Goal: Task Accomplishment & Management: Use online tool/utility

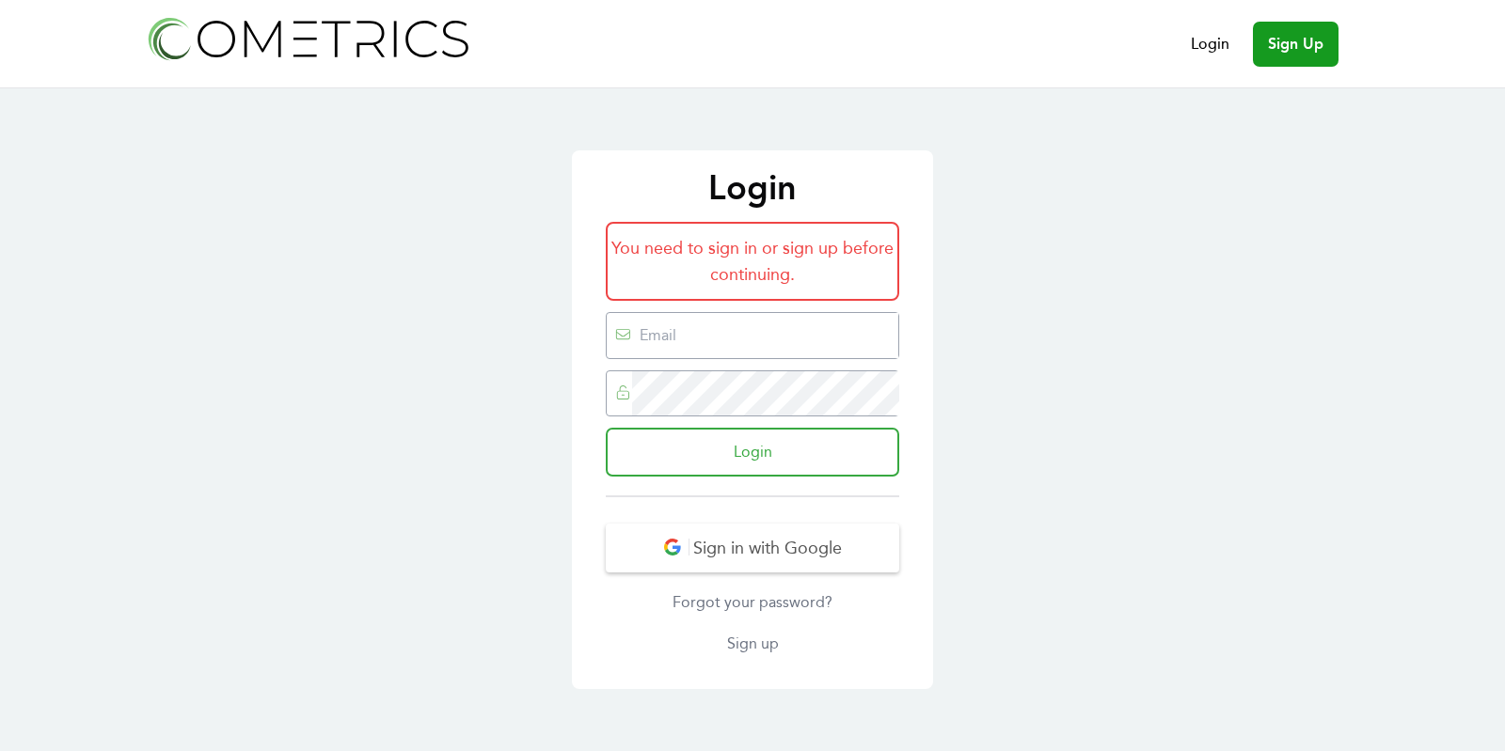
type input "ed@cometrics.io"
click at [723, 460] on input "Login" at bounding box center [752, 452] width 293 height 49
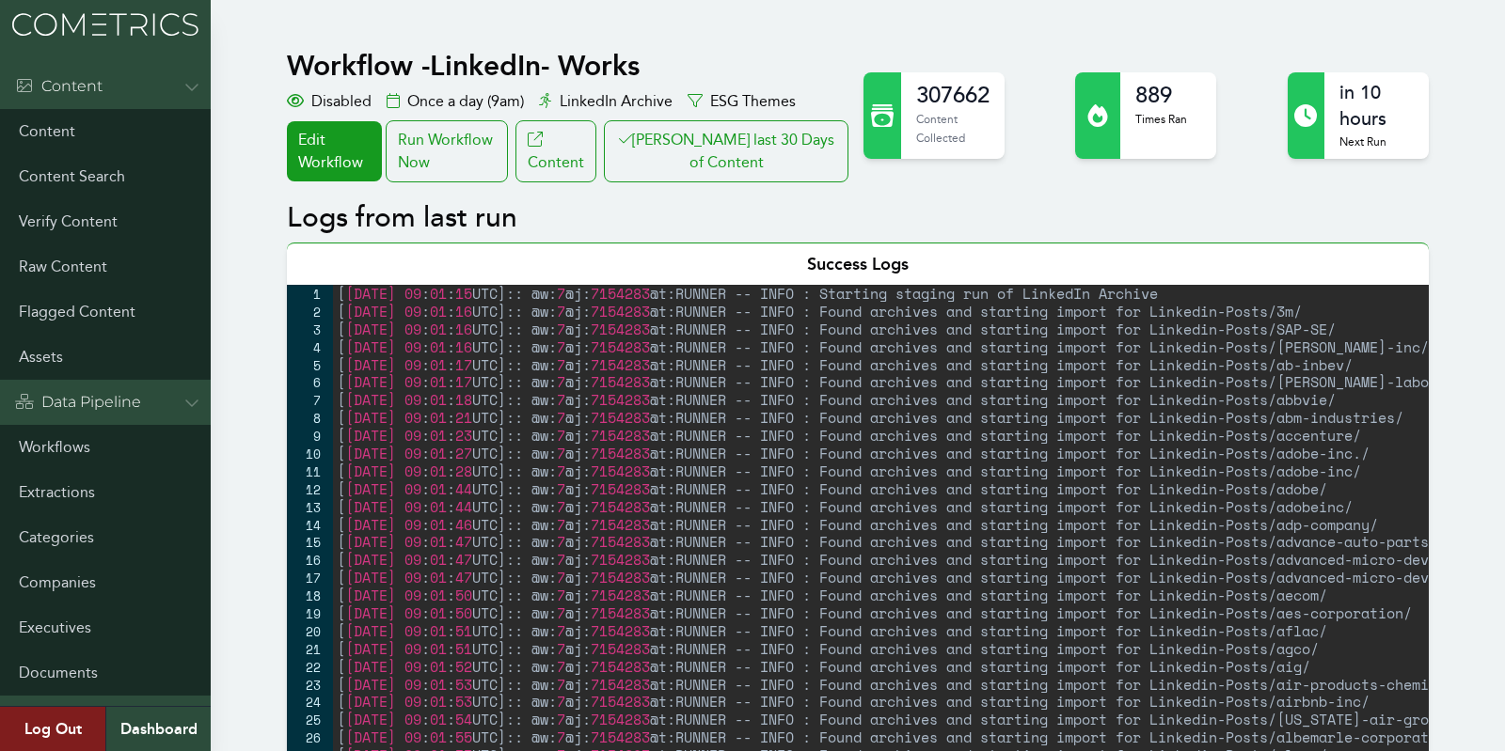
click at [718, 146] on button "[PERSON_NAME] last 30 Days of Content" at bounding box center [726, 151] width 245 height 62
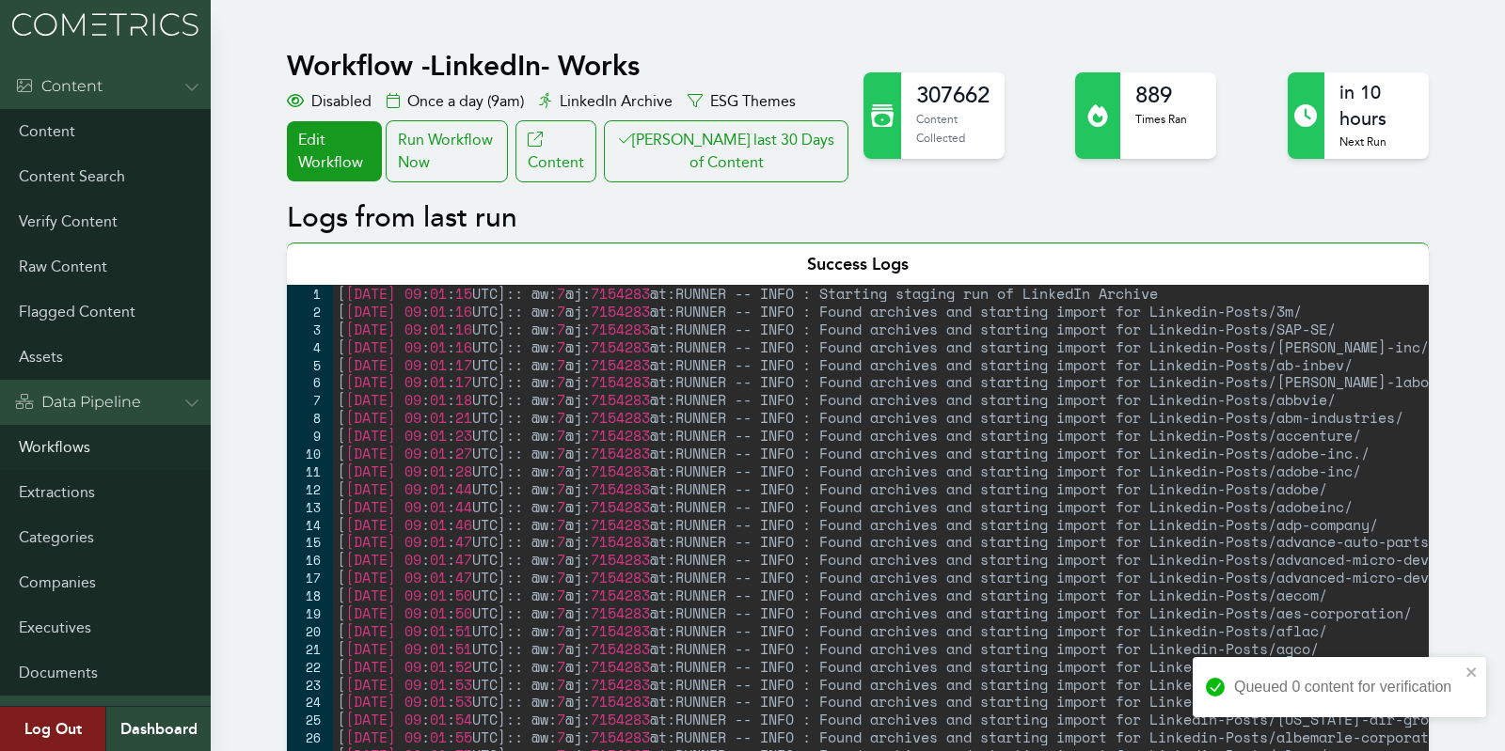
click at [53, 455] on link "Workflows" at bounding box center [105, 447] width 211 height 45
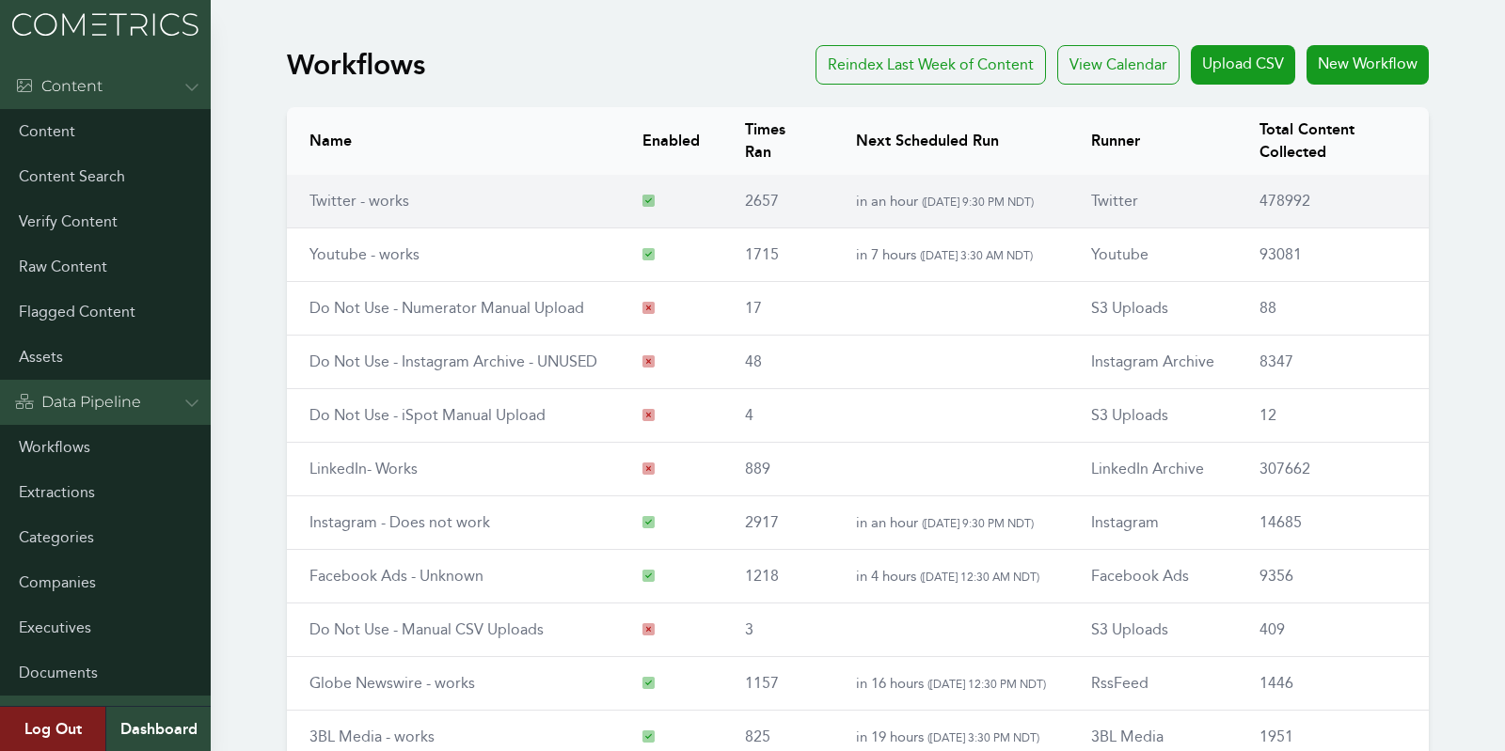
click at [389, 181] on td "Twitter - works" at bounding box center [453, 202] width 333 height 54
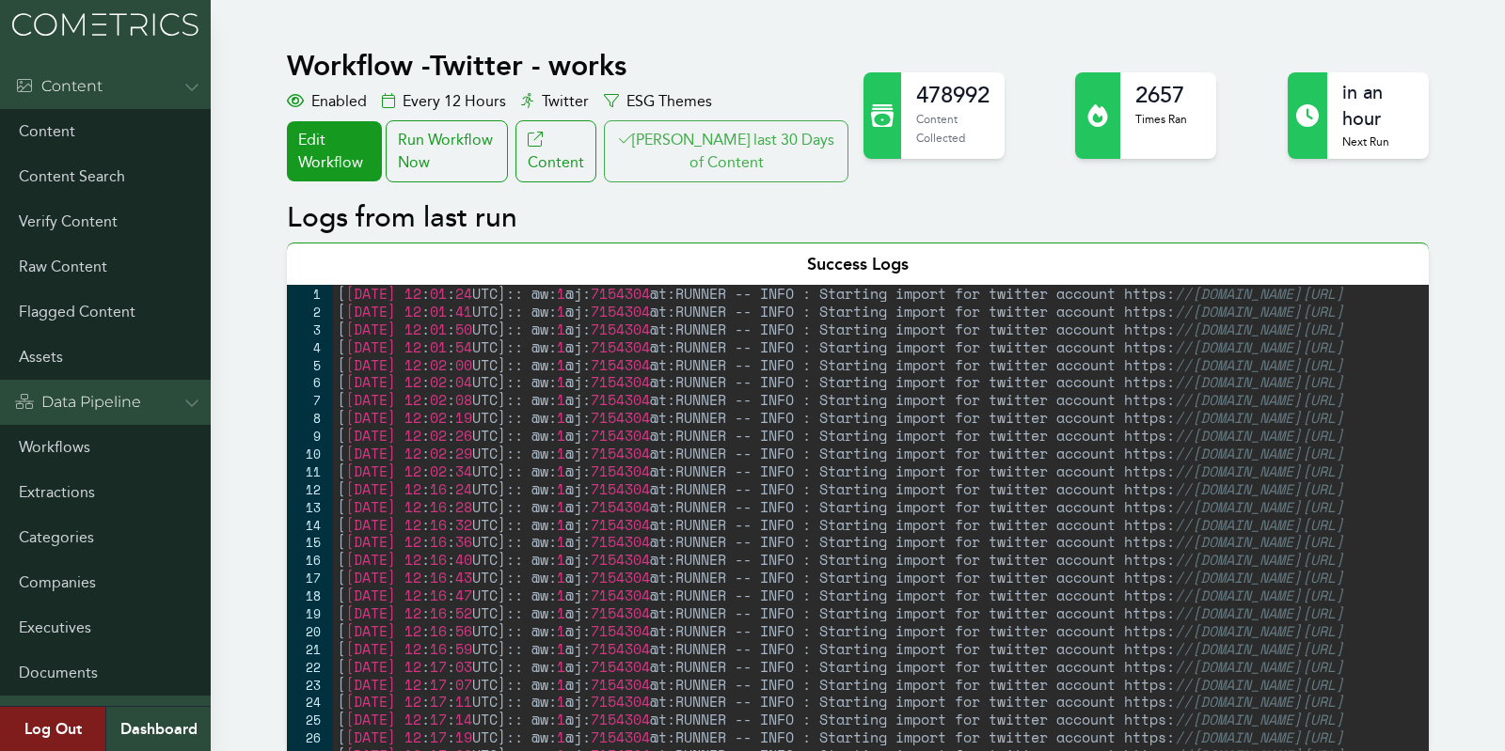
click at [717, 139] on button "Clair last 30 Days of Content" at bounding box center [726, 151] width 245 height 62
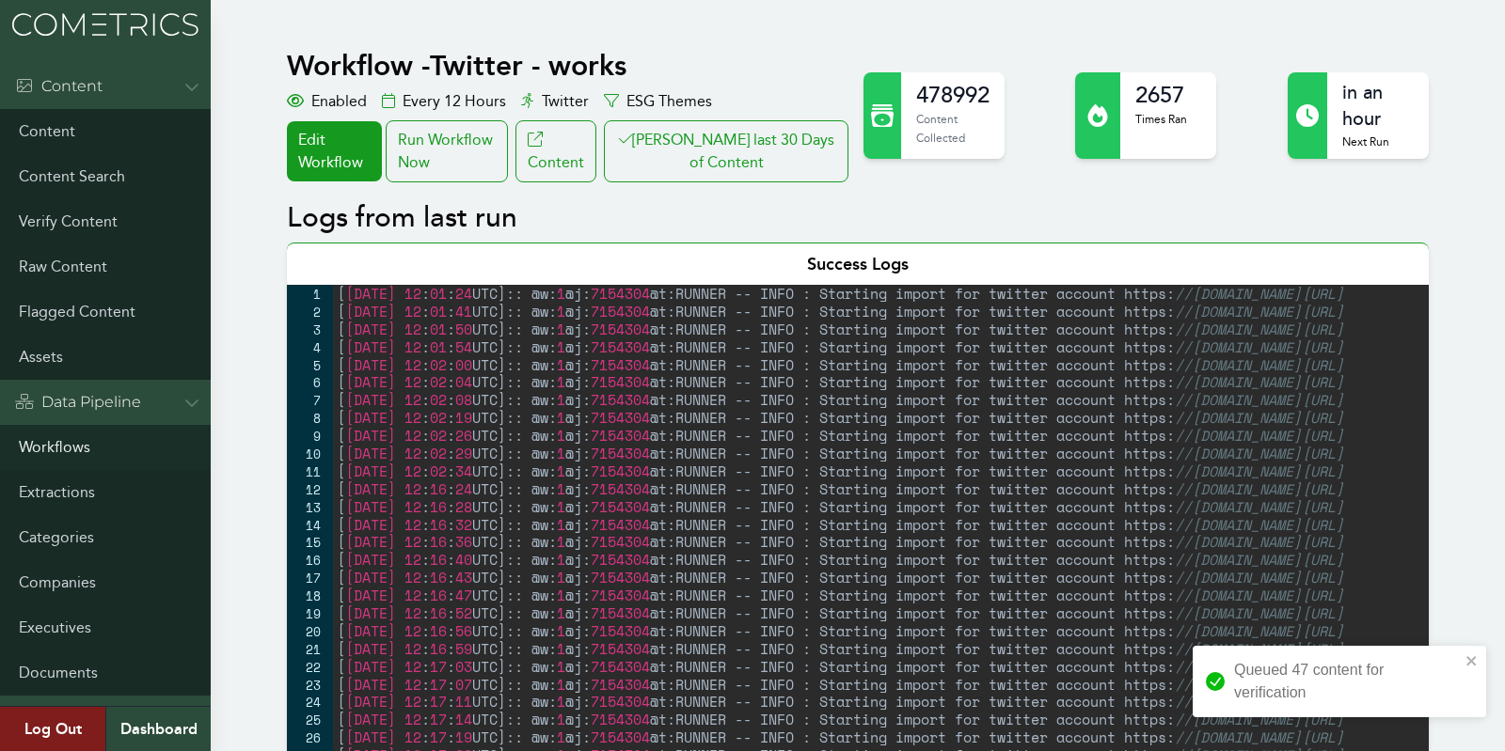
click at [70, 452] on link "Workflows" at bounding box center [105, 447] width 211 height 45
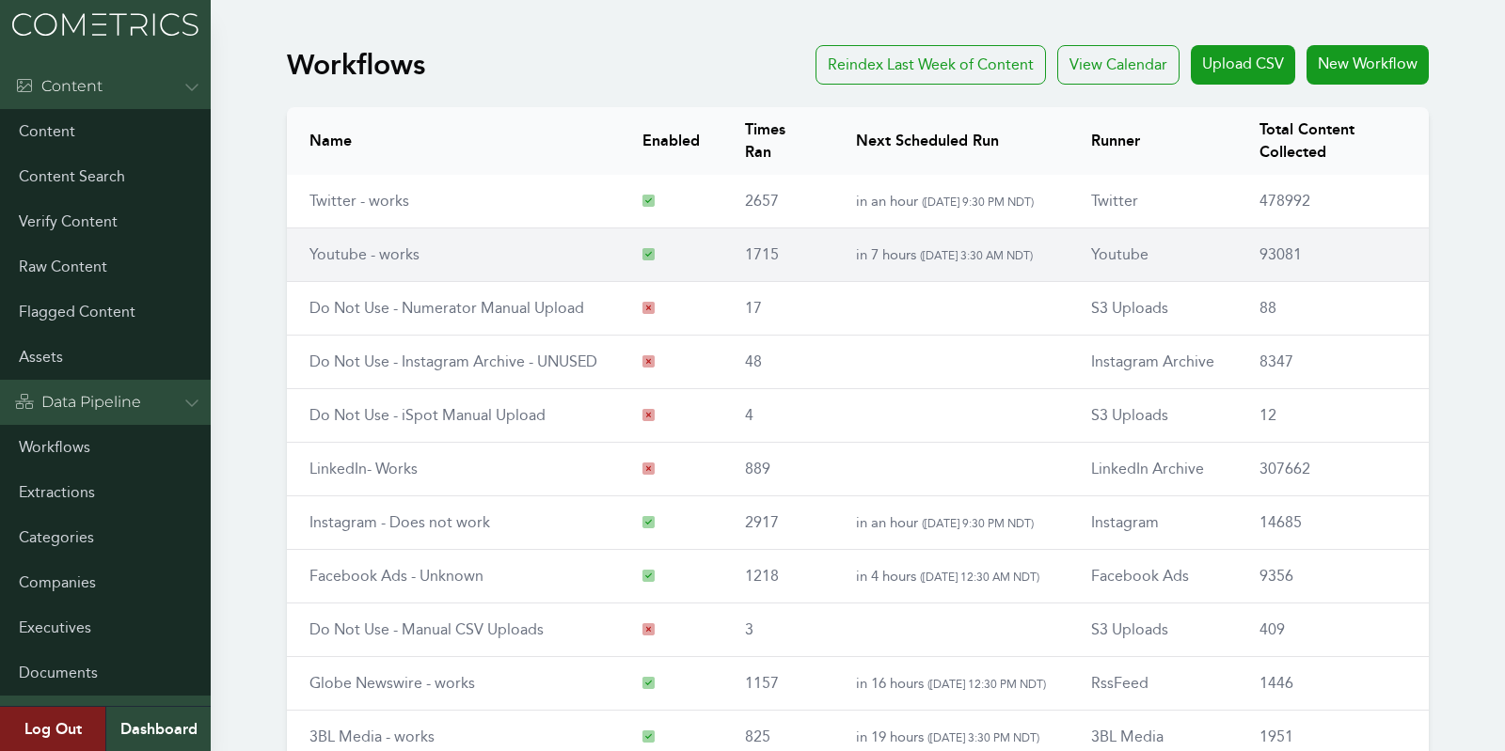
click at [355, 255] on link "Youtube - works" at bounding box center [364, 254] width 110 height 18
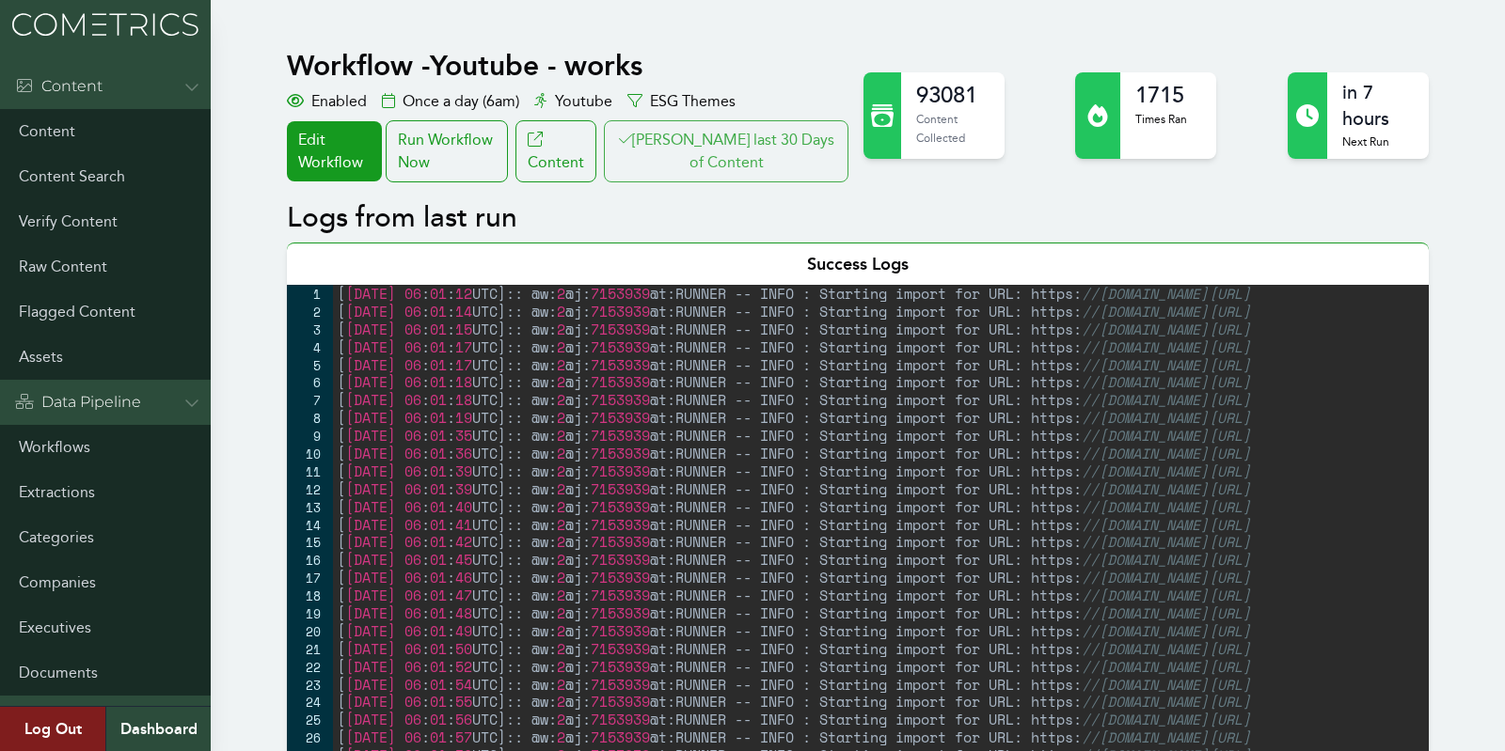
click at [726, 137] on button "[PERSON_NAME] last 30 Days of Content" at bounding box center [726, 151] width 245 height 62
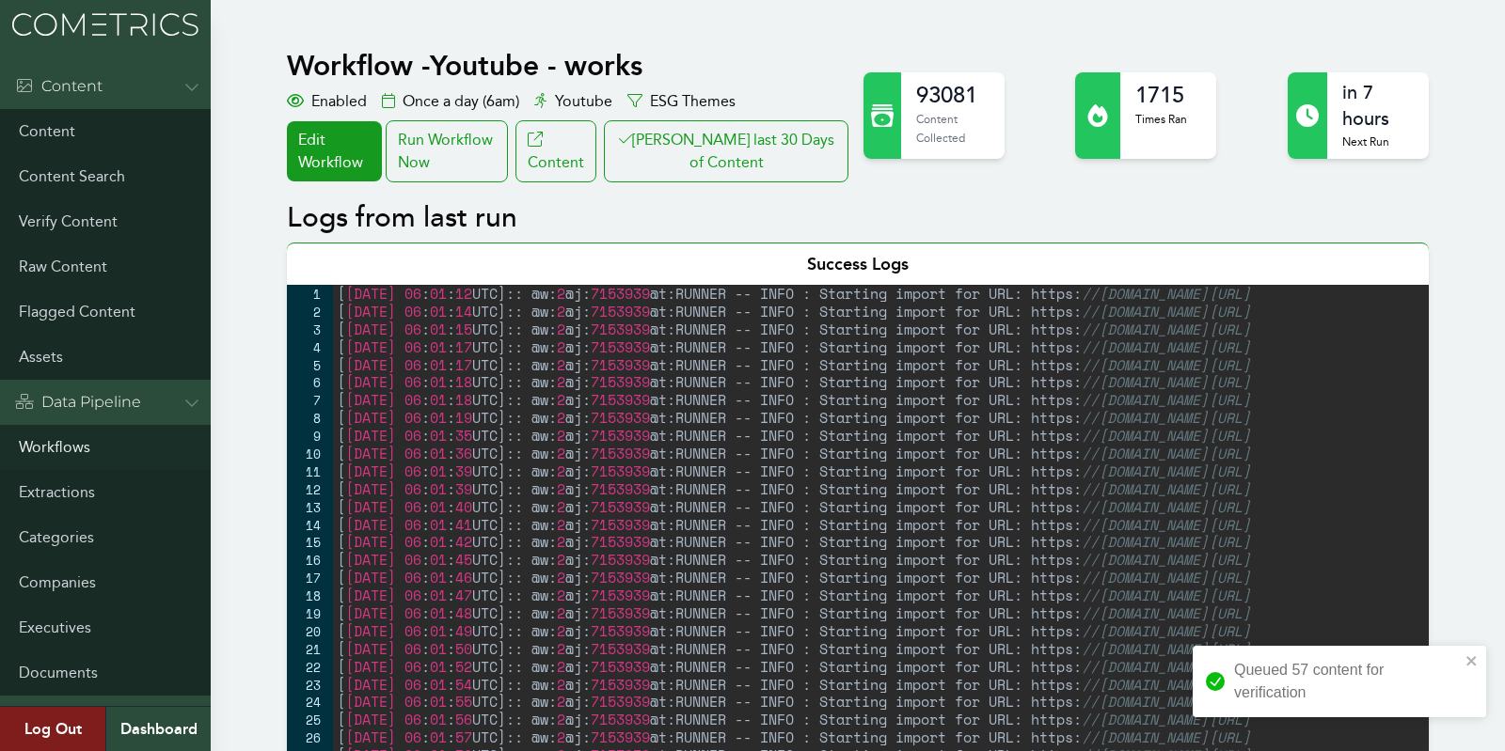
click at [48, 451] on link "Workflows" at bounding box center [105, 447] width 211 height 45
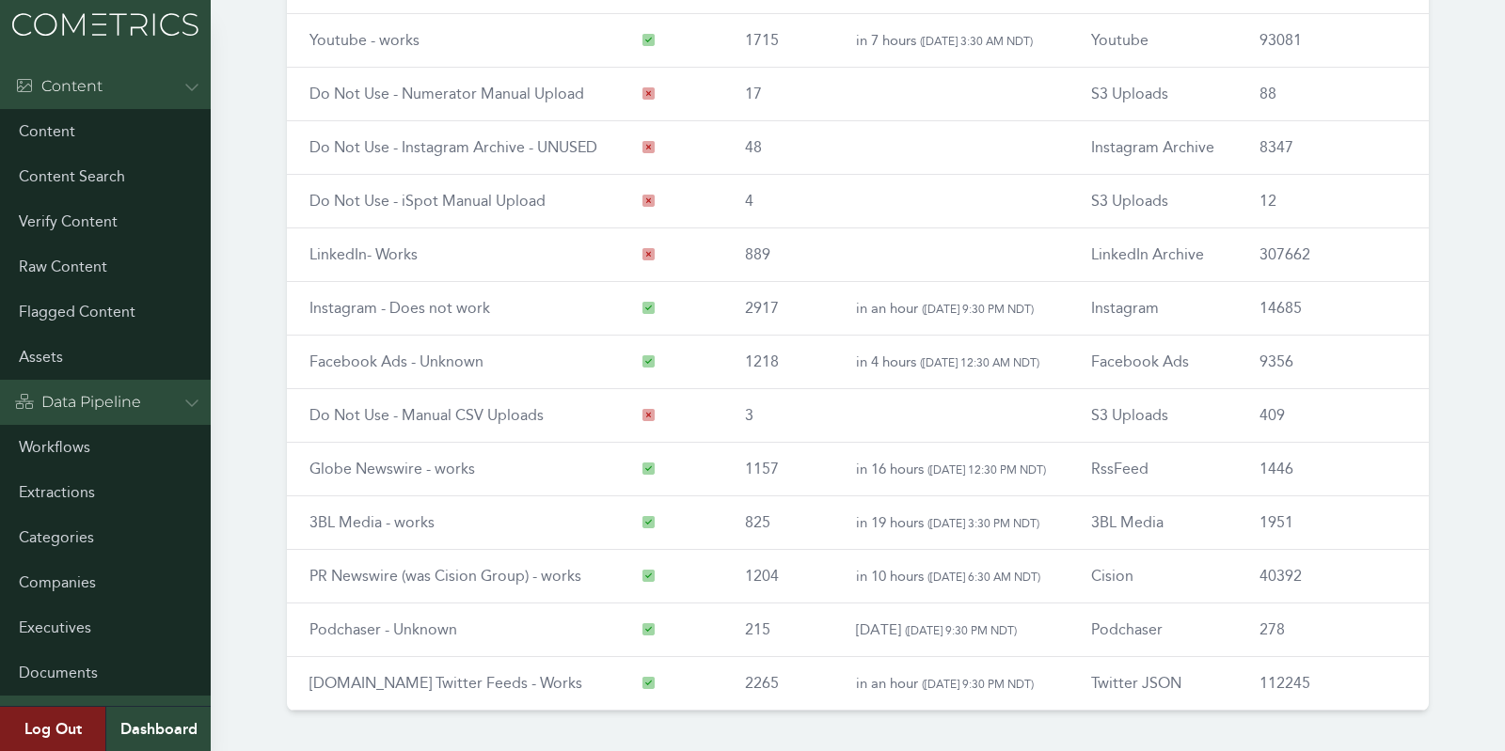
scroll to position [218, 0]
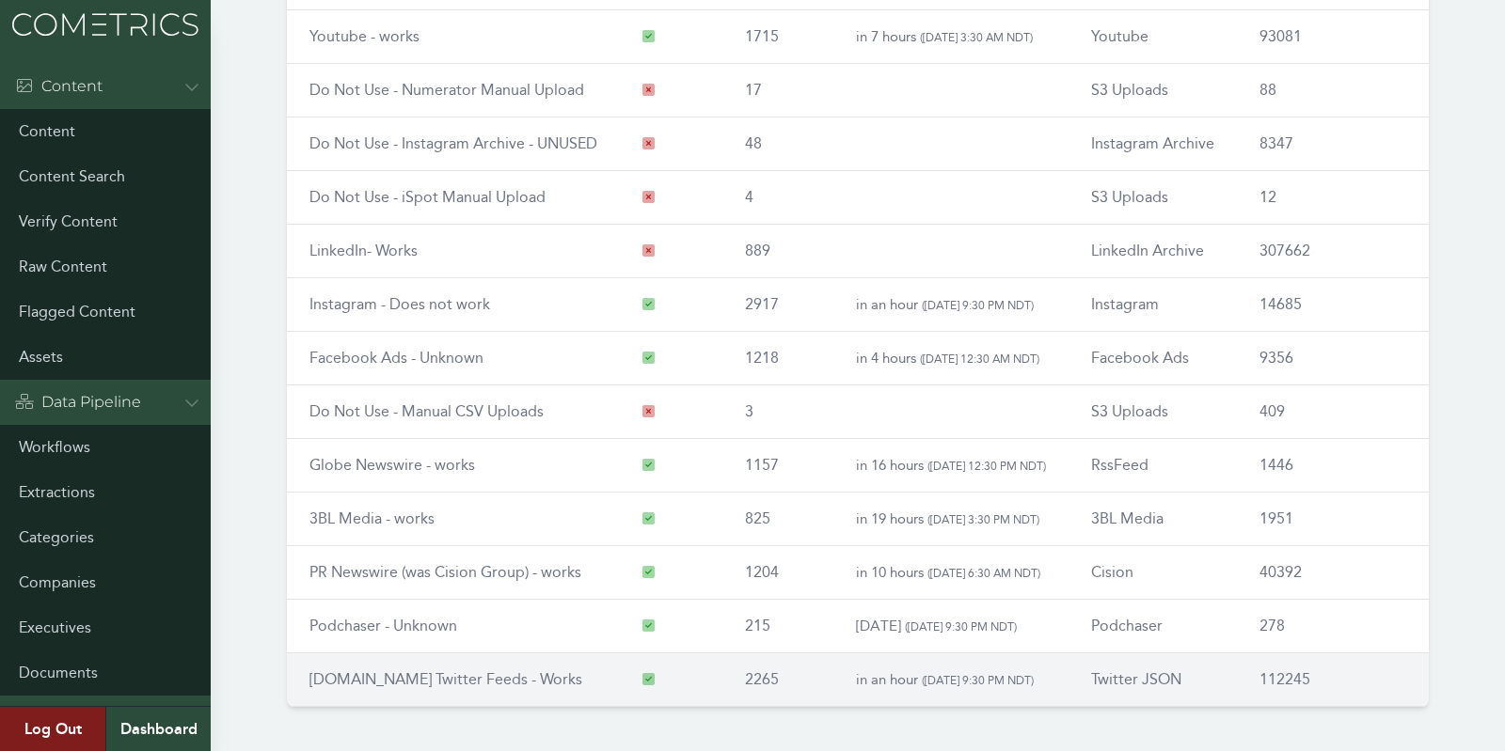
click at [362, 671] on link "[DOMAIN_NAME] Twitter Feeds - Works" at bounding box center [445, 680] width 273 height 18
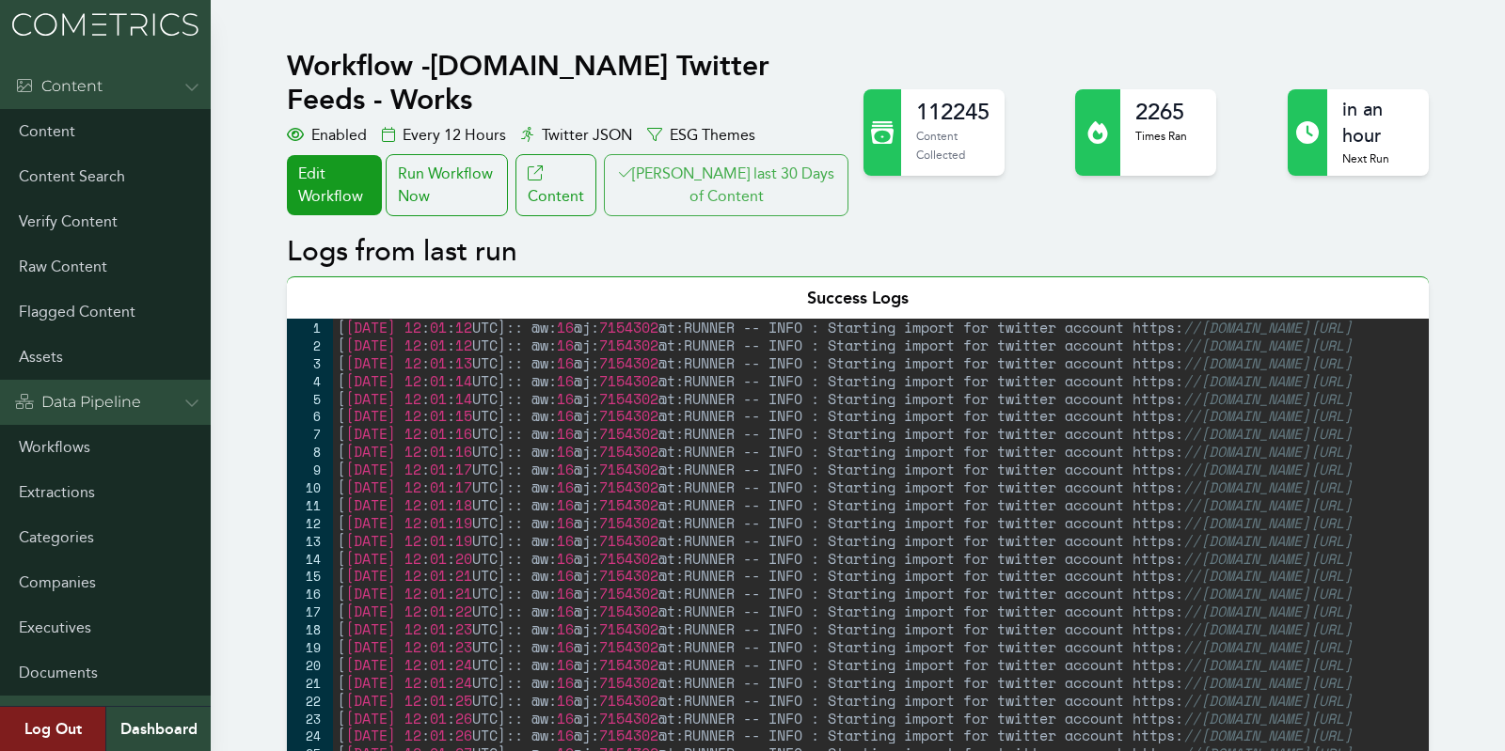
click at [758, 154] on button "[PERSON_NAME] last 30 Days of Content" at bounding box center [726, 185] width 245 height 62
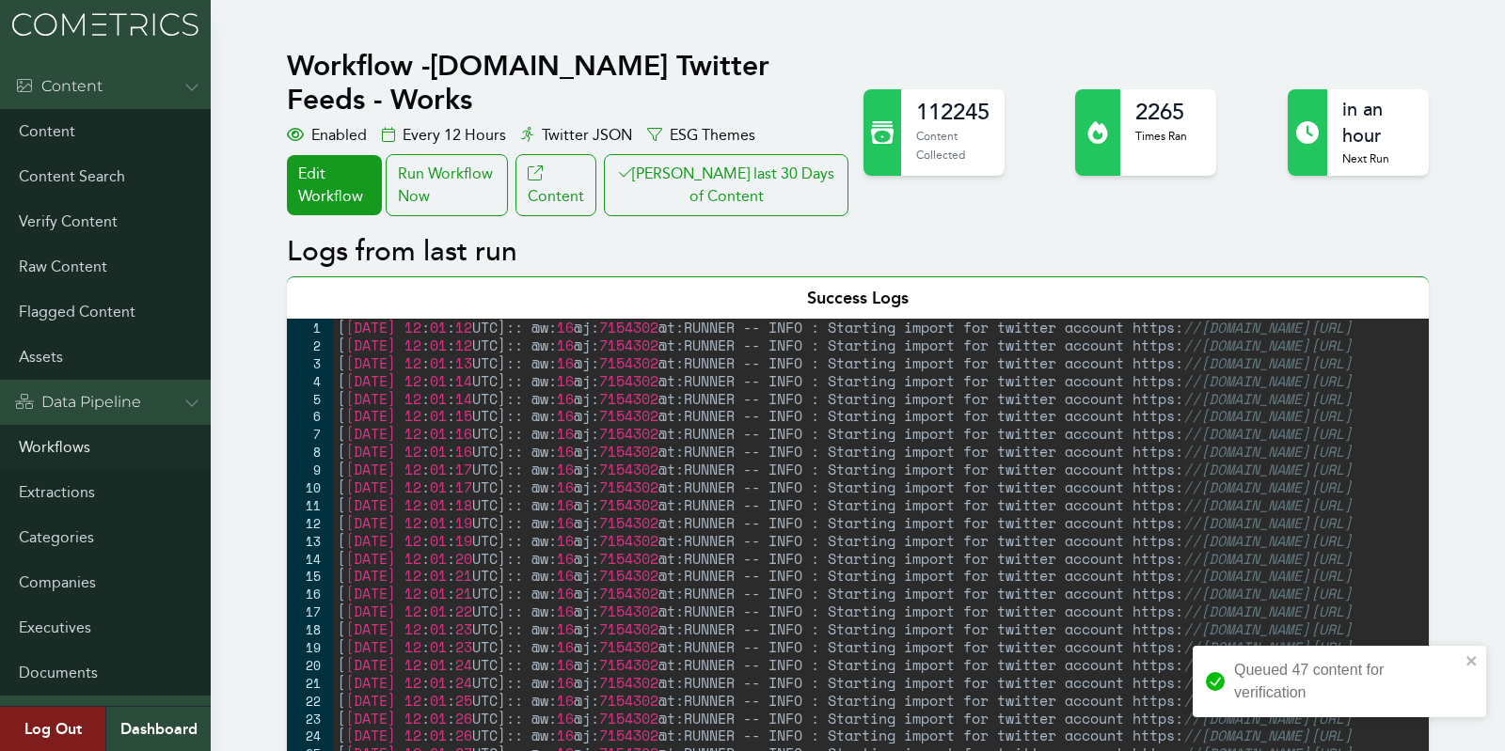
click at [46, 458] on link "Workflows" at bounding box center [105, 447] width 211 height 45
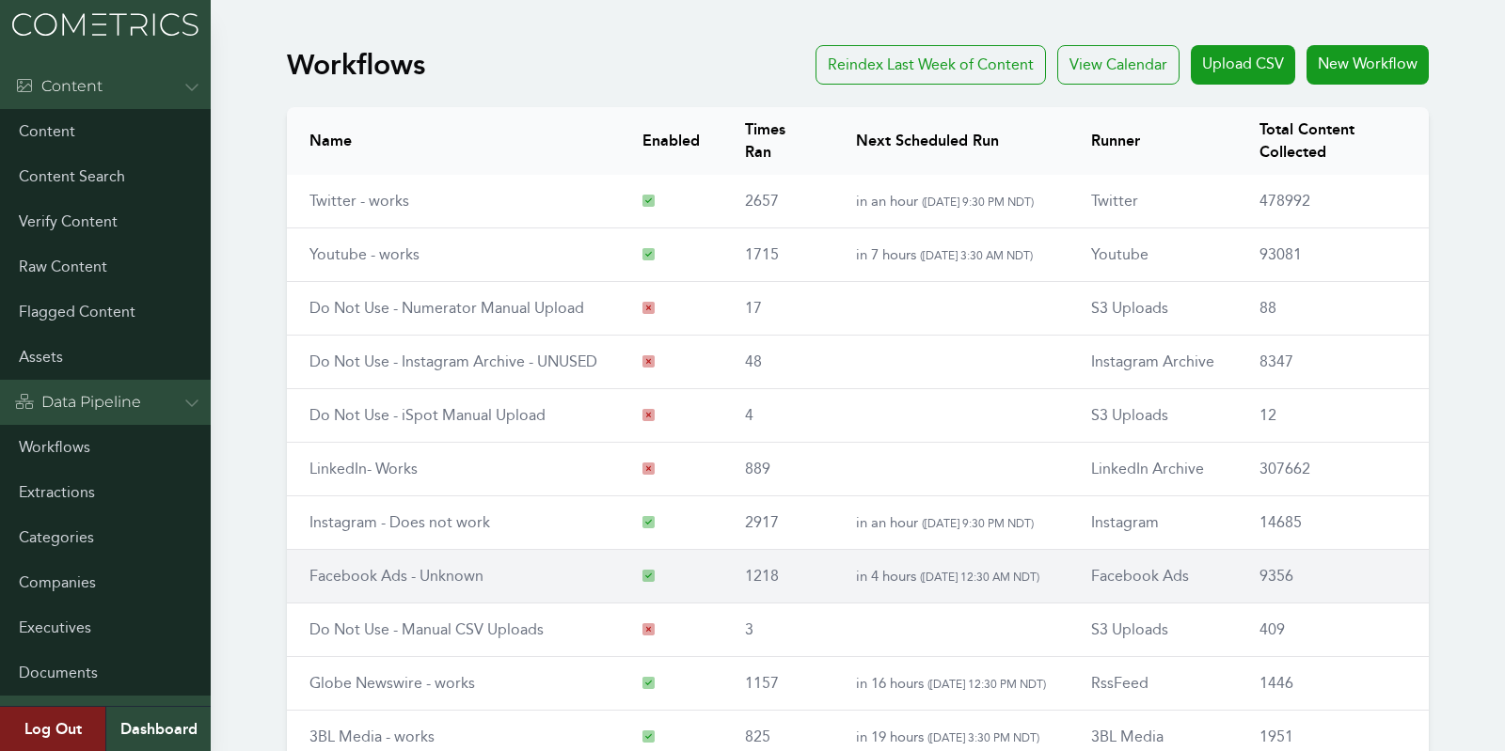
scroll to position [219, 0]
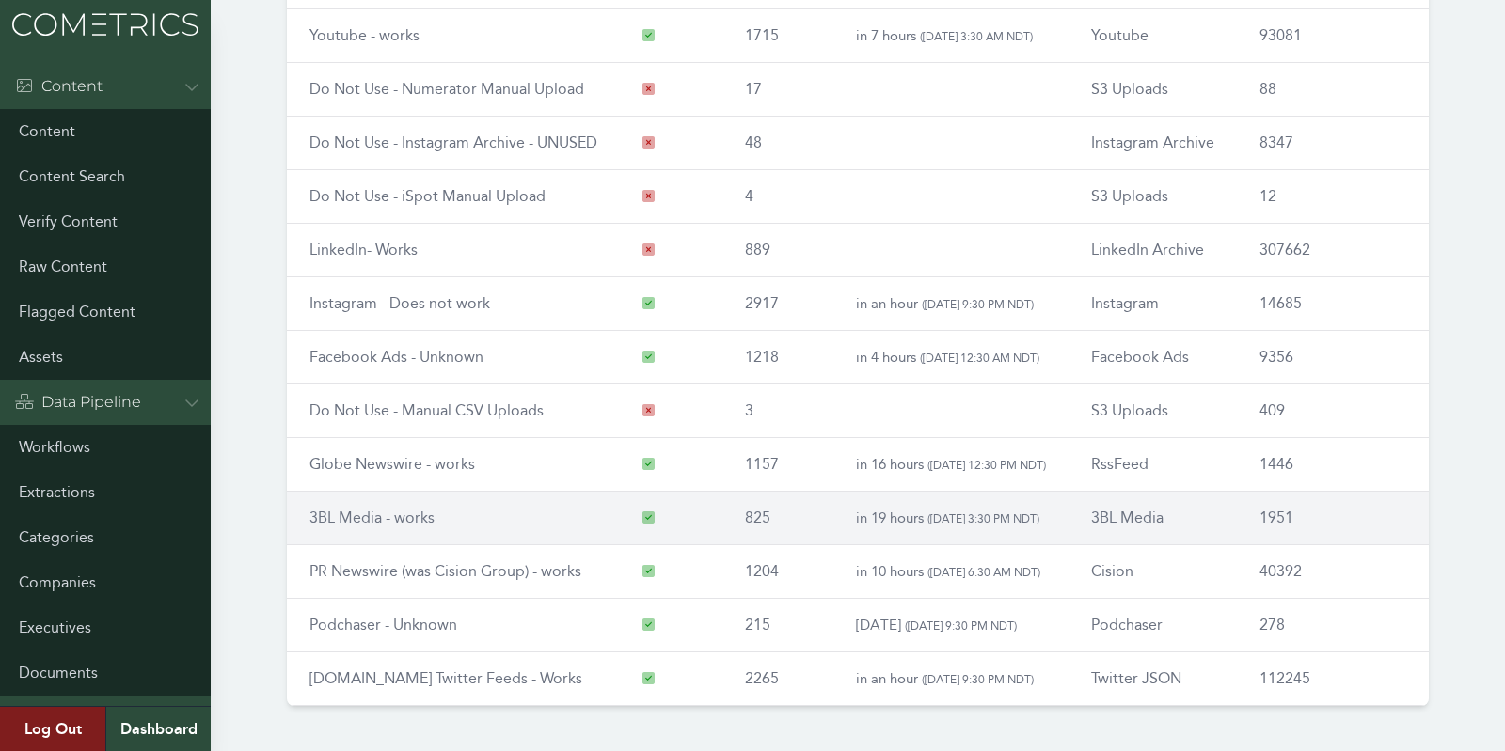
click at [347, 509] on link "3BL Media - works" at bounding box center [371, 518] width 125 height 18
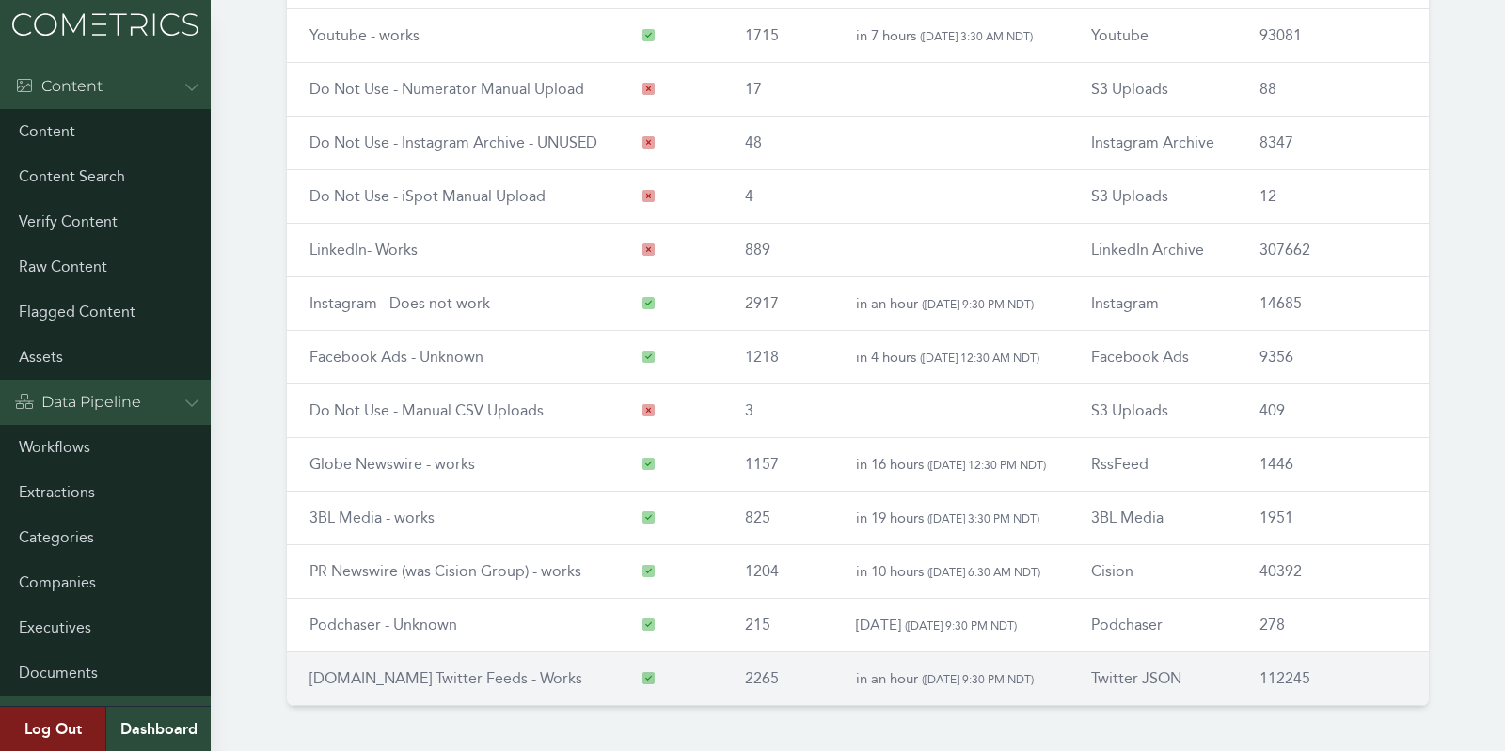
click at [401, 674] on link "[DOMAIN_NAME] Twitter Feeds - Works" at bounding box center [445, 679] width 273 height 18
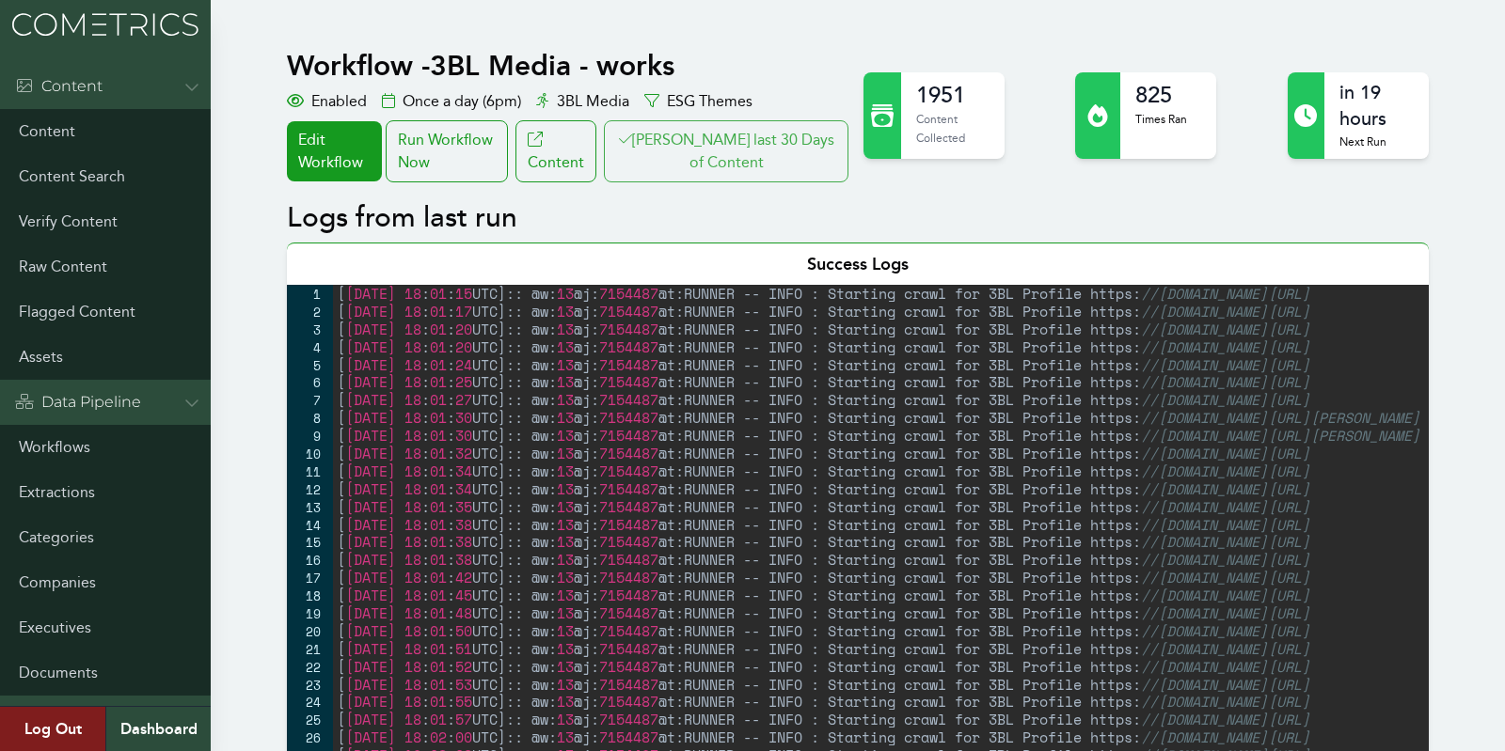
click at [686, 169] on button "[PERSON_NAME] last 30 Days of Content" at bounding box center [726, 151] width 245 height 62
